Goal: Obtain resource: Download file/media

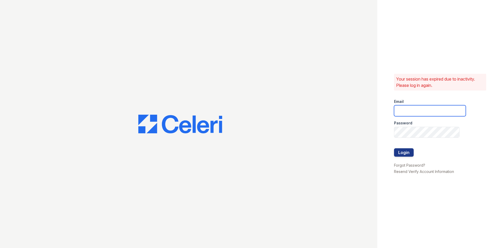
type input "veridian1@cafmanagement.com"
click at [399, 157] on div at bounding box center [430, 158] width 72 height 5
click at [400, 155] on button "Login" at bounding box center [404, 152] width 20 height 8
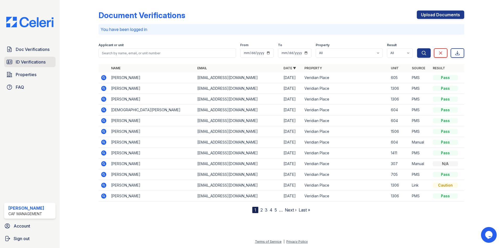
click at [35, 59] on span "ID Verifications" at bounding box center [31, 62] width 30 height 6
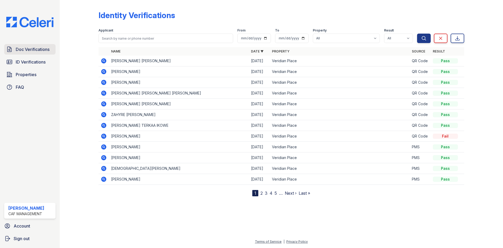
click at [24, 52] on span "Doc Verifications" at bounding box center [33, 49] width 34 height 6
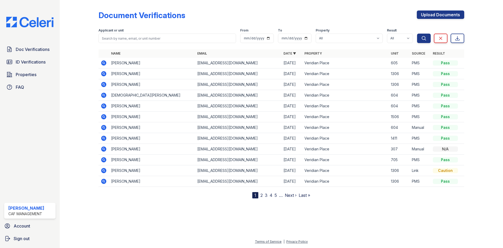
click at [104, 140] on icon at bounding box center [103, 137] width 5 height 5
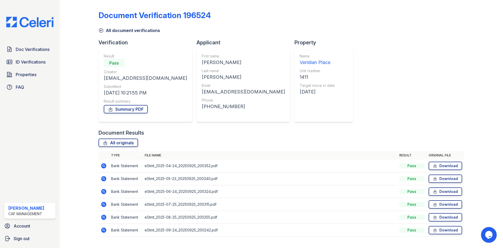
click at [132, 113] on div "Summary PDF" at bounding box center [145, 109] width 83 height 10
click at [133, 110] on link "Summary PDF" at bounding box center [126, 109] width 44 height 8
click at [18, 62] on span "ID Verifications" at bounding box center [31, 62] width 30 height 6
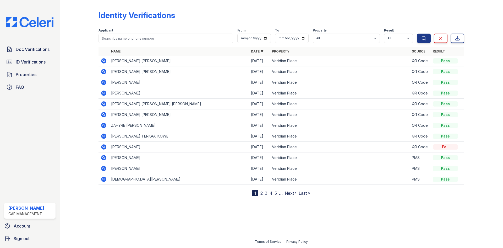
click at [103, 63] on icon at bounding box center [103, 60] width 5 height 5
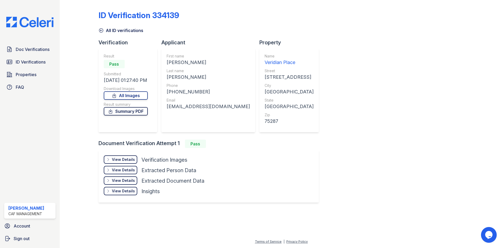
click at [139, 114] on link "Summary PDF" at bounding box center [126, 111] width 44 height 8
